Goal: Navigation & Orientation: Find specific page/section

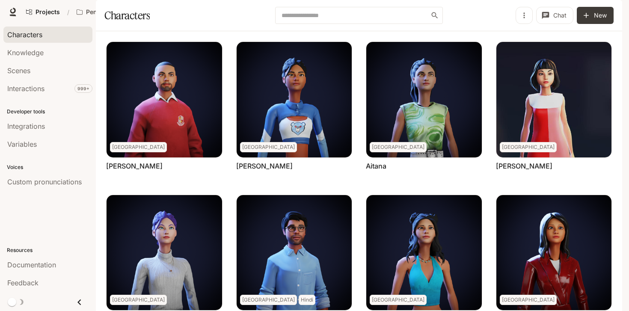
drag, startPoint x: 626, startPoint y: 139, endPoint x: 811, endPoint y: 80, distance: 194.3
click at [628, 80] on html "Skip to main content Projects / Pen Pals [Production] Character Studio Characte…" at bounding box center [314, 155] width 629 height 311
